Goal: Task Accomplishment & Management: Manage account settings

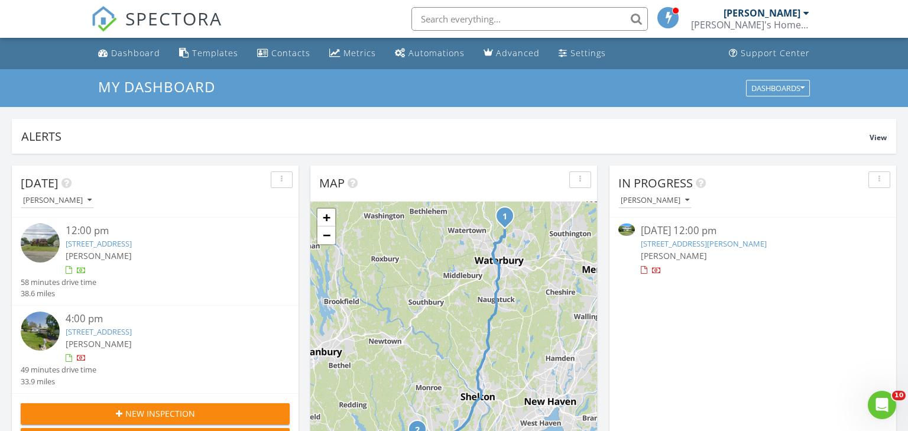
click at [710, 244] on link "51 Forest Glen Dr, Woodbridge, CT 06525" at bounding box center [704, 243] width 126 height 11
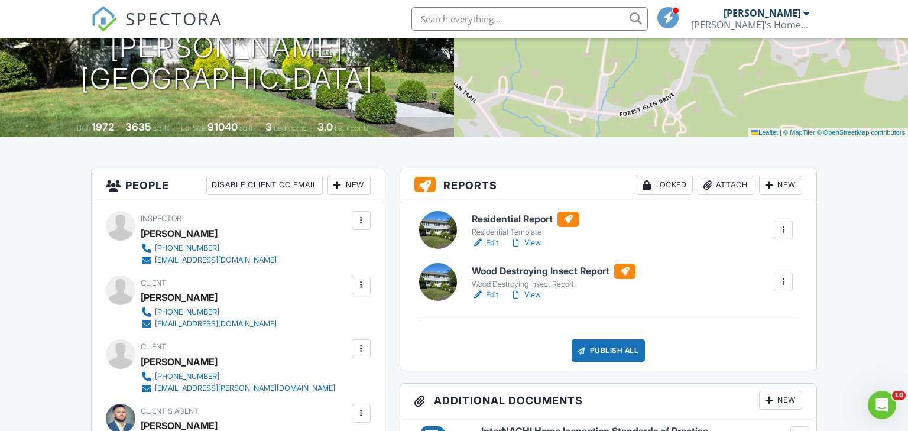
scroll to position [183, 0]
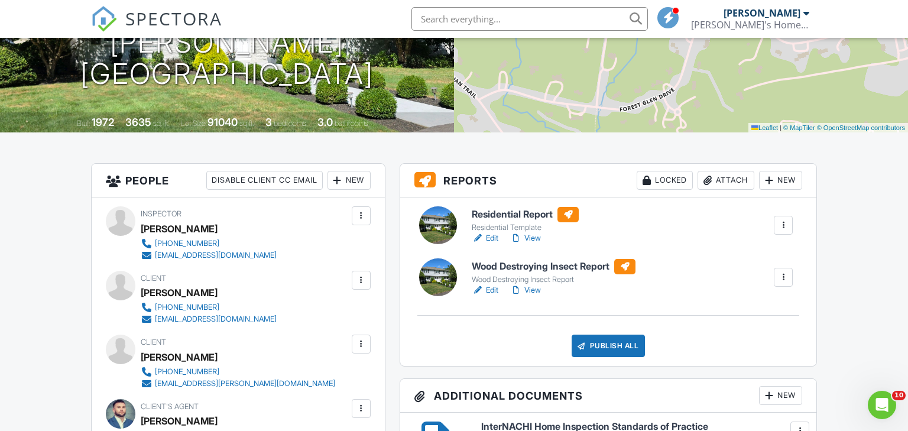
click at [490, 290] on link "Edit" at bounding box center [485, 290] width 27 height 12
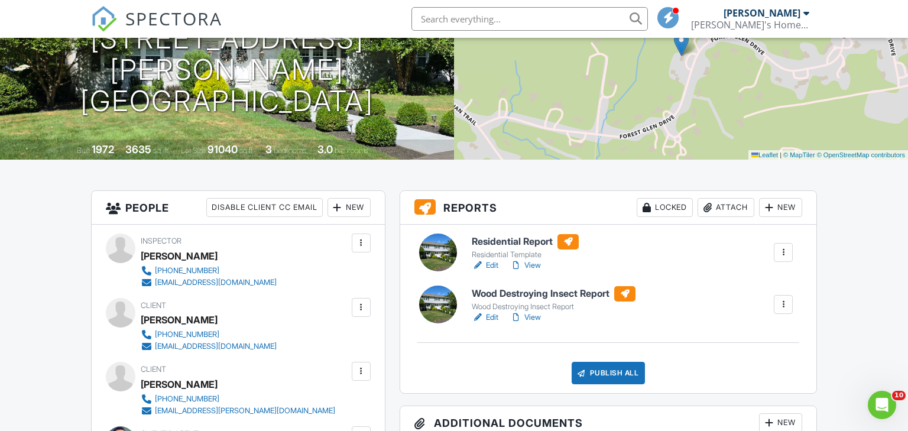
click at [536, 319] on link "View" at bounding box center [525, 317] width 31 height 12
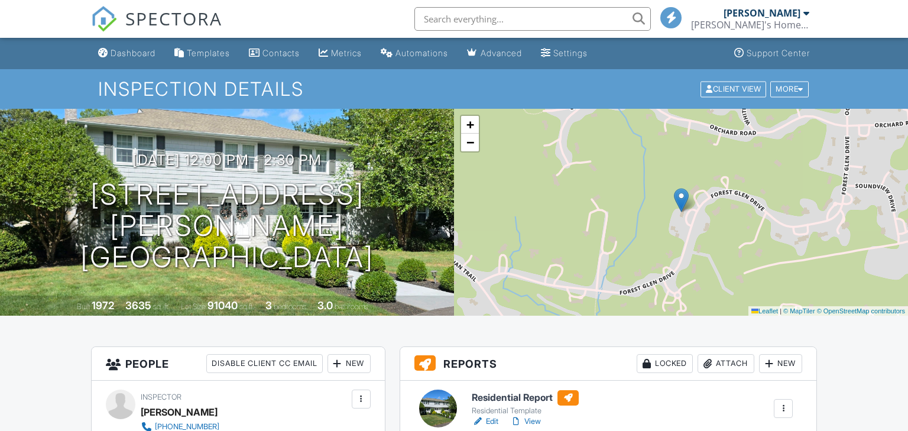
click at [490, 415] on link "Edit" at bounding box center [485, 421] width 27 height 12
